Goal: Task Accomplishment & Management: Manage account settings

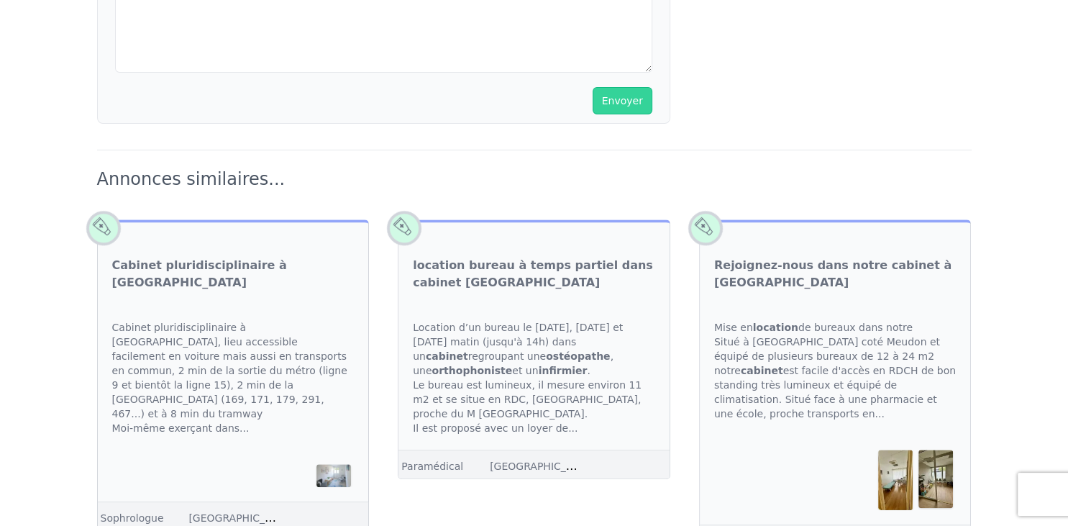
scroll to position [1243, 0]
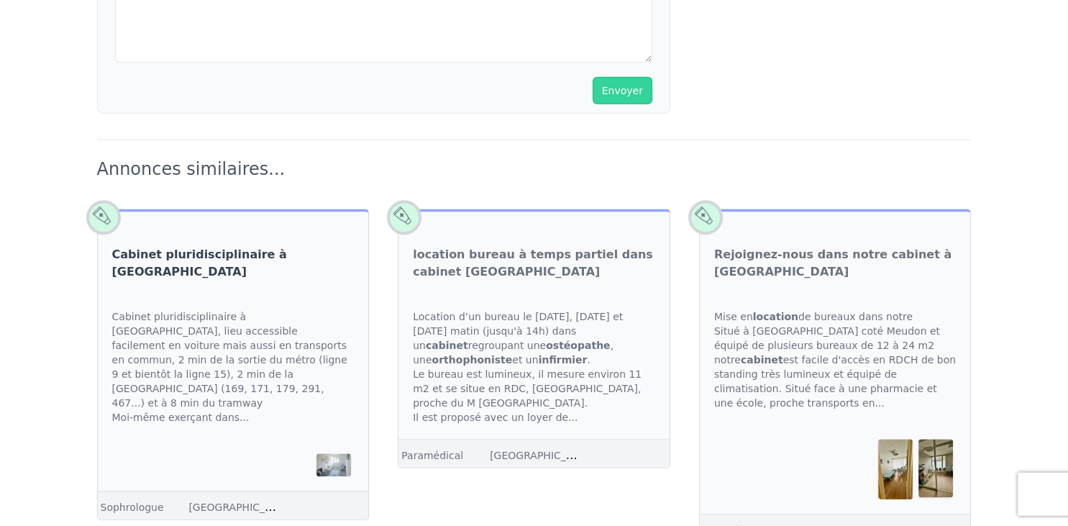
click at [252, 247] on link "Cabinet pluridisciplinaire à [GEOGRAPHIC_DATA]" at bounding box center [233, 264] width 242 height 35
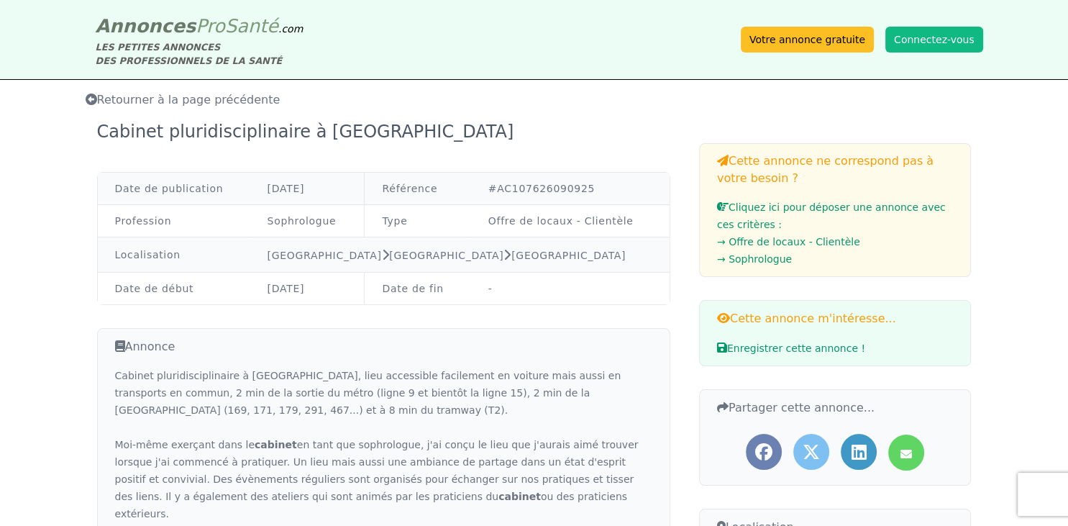
click at [250, 221] on td "Profession" at bounding box center [174, 221] width 152 height 32
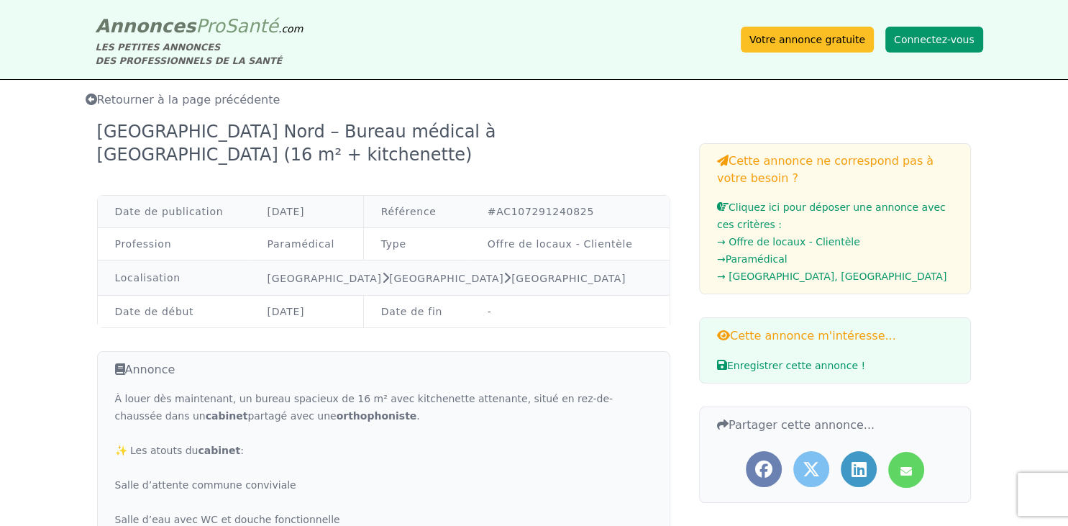
click at [934, 40] on button "Connectez-vous" at bounding box center [934, 40] width 98 height 26
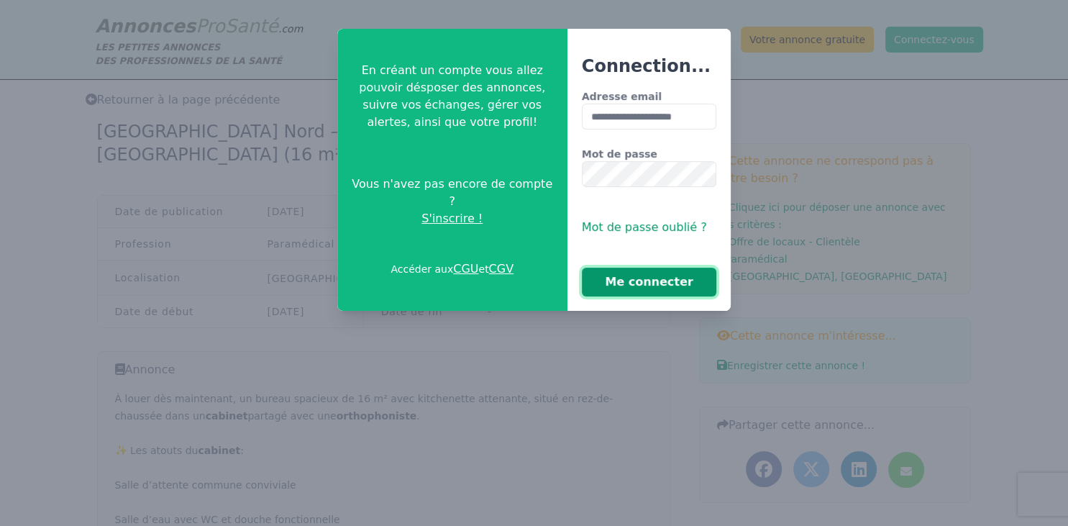
click at [663, 283] on button "Me connecter" at bounding box center [649, 282] width 135 height 29
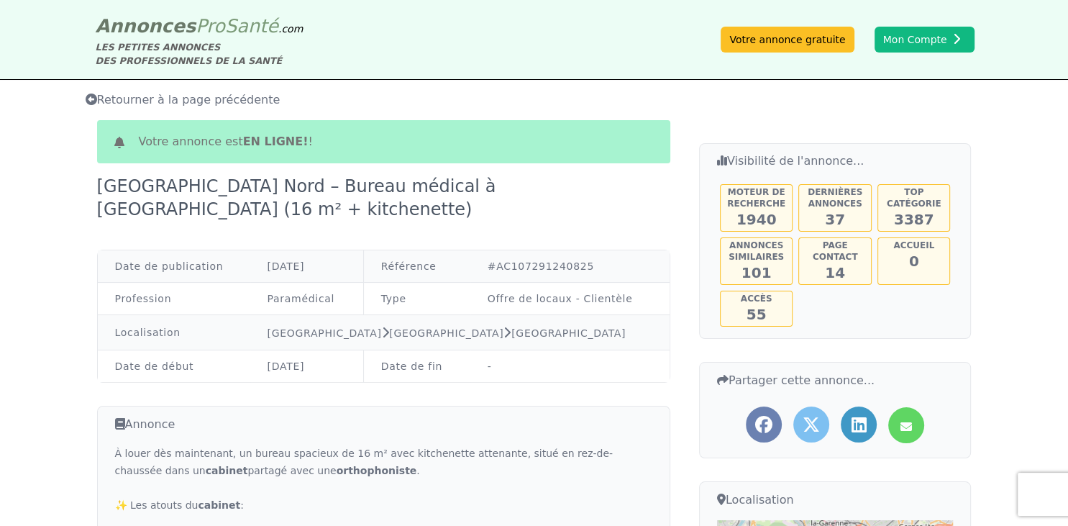
click at [663, 283] on td "Offre de locaux - Clientèle" at bounding box center [569, 299] width 199 height 32
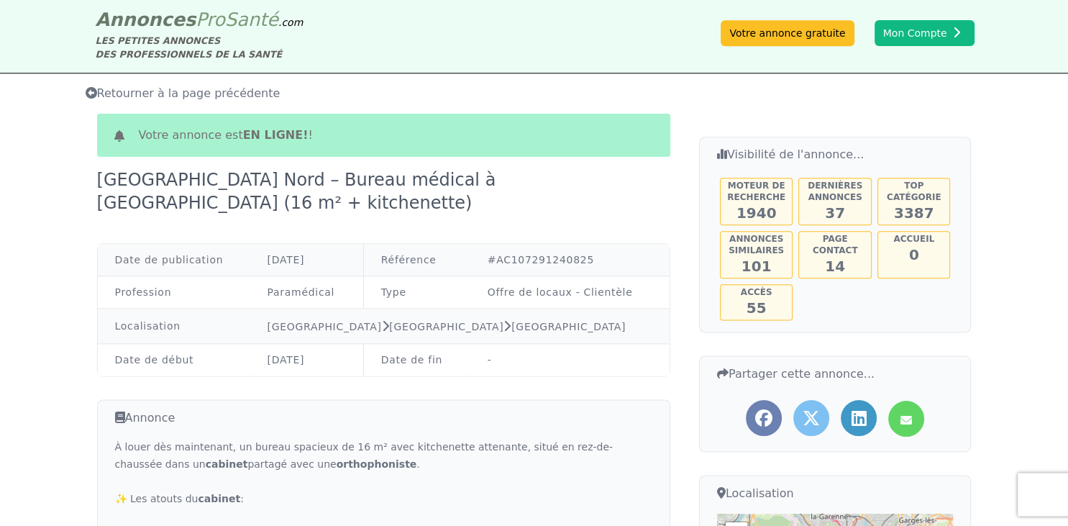
scroll to position [3, 0]
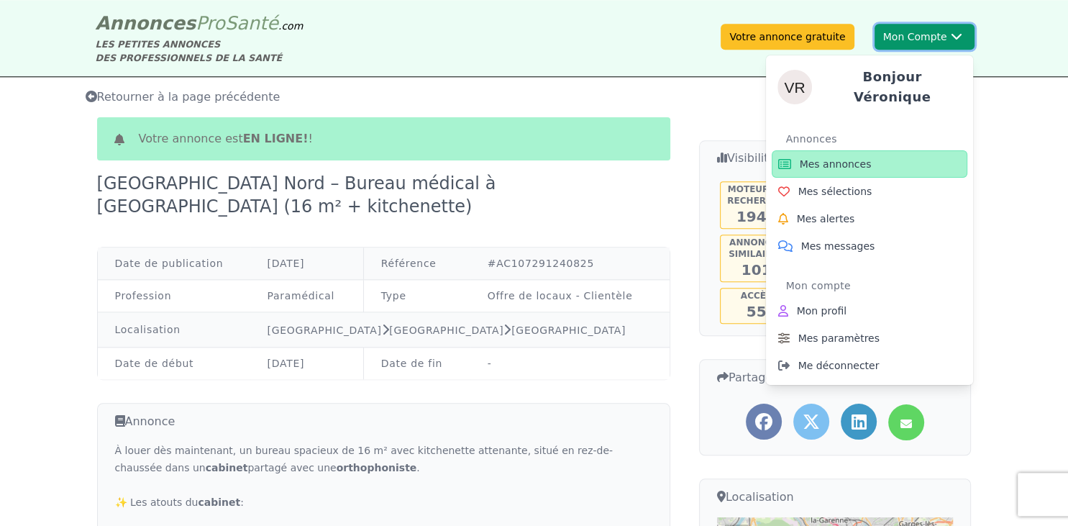
click at [954, 35] on icon at bounding box center [957, 35] width 12 height 7
click at [872, 159] on link "Mes annonces" at bounding box center [870, 163] width 196 height 27
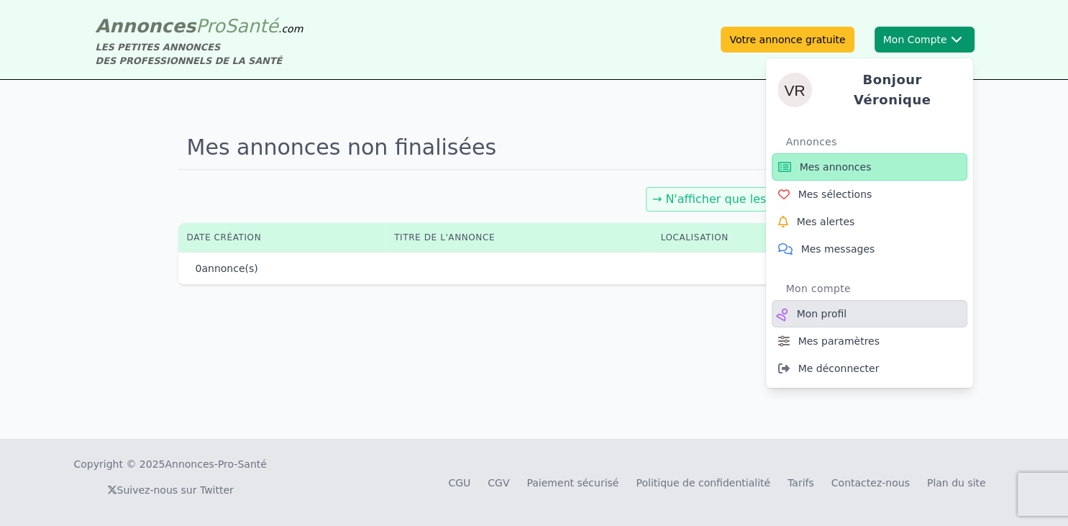
click at [830, 307] on span "Mon profil" at bounding box center [822, 313] width 50 height 14
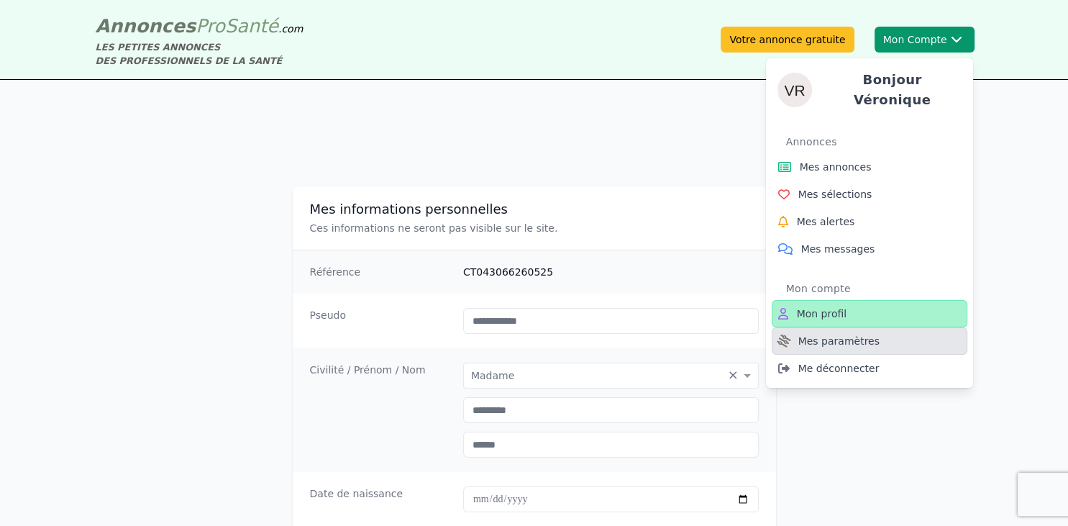
click at [854, 337] on span "Mes paramètres" at bounding box center [838, 341] width 81 height 14
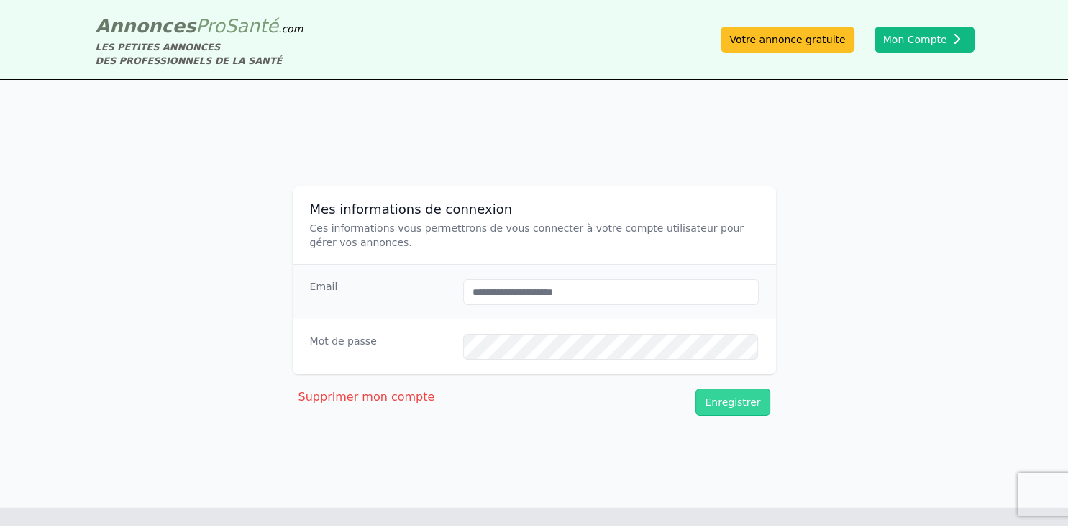
click at [398, 396] on span "Supprimer mon compte" at bounding box center [366, 397] width 137 height 14
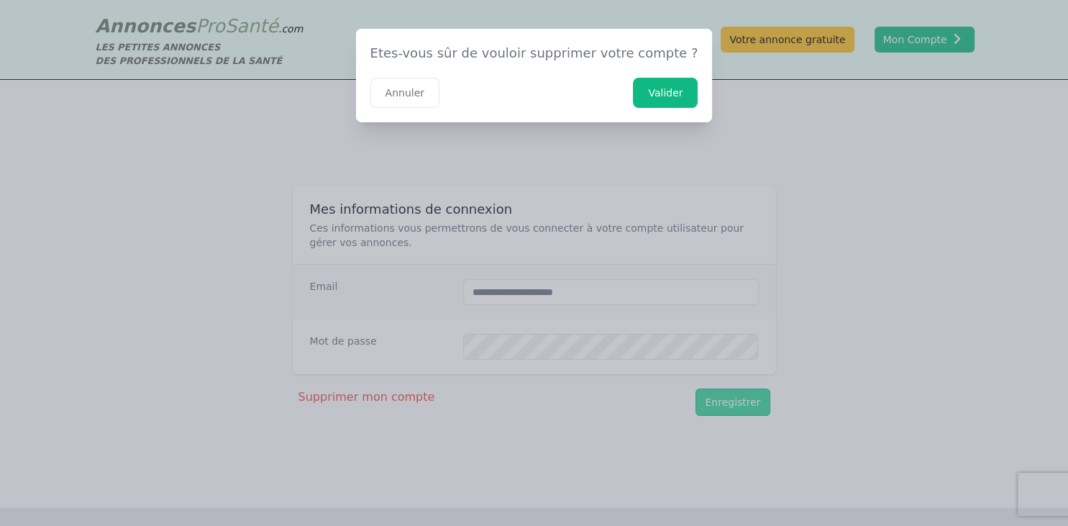
click at [640, 93] on button "Valider" at bounding box center [665, 93] width 65 height 30
